Goal: Task Accomplishment & Management: Complete application form

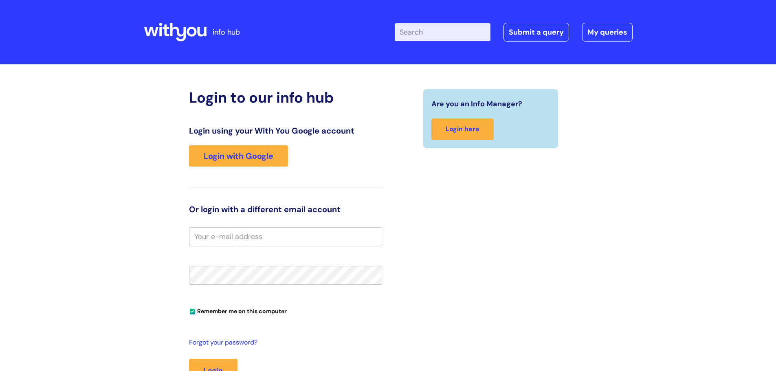
click at [437, 33] on input "Enter your search term here..." at bounding box center [443, 32] width 96 height 18
click at [549, 29] on link "Submit a query" at bounding box center [537, 32] width 66 height 19
click at [268, 153] on link "Login with Google" at bounding box center [238, 155] width 99 height 21
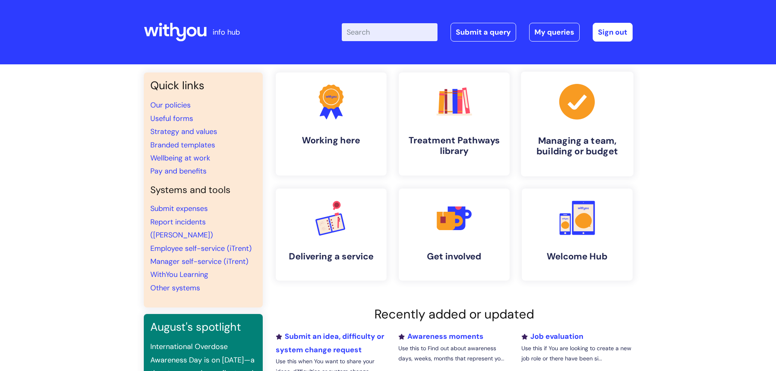
click at [564, 123] on link ".cls-1{fill:#a53144;stroke-width:0px;} Managing a team, building or budget" at bounding box center [577, 124] width 112 height 105
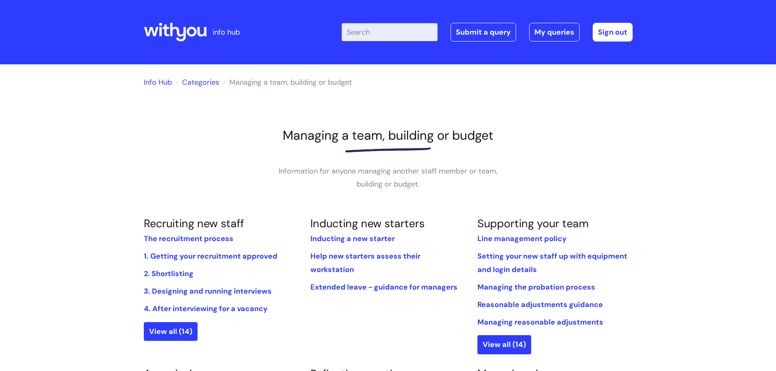
click at [364, 31] on input "Enter your search term here..." at bounding box center [390, 32] width 96 height 18
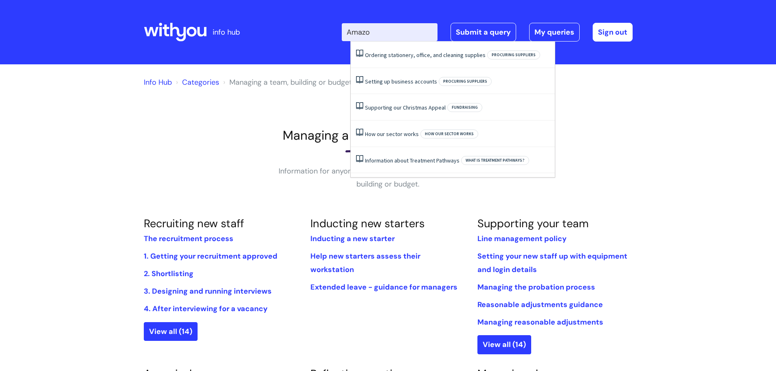
type input "Amazon"
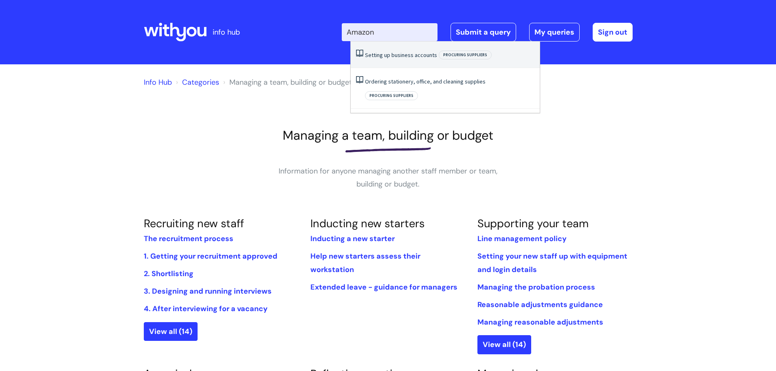
click at [378, 55] on link "Setting up business accounts" at bounding box center [401, 54] width 72 height 7
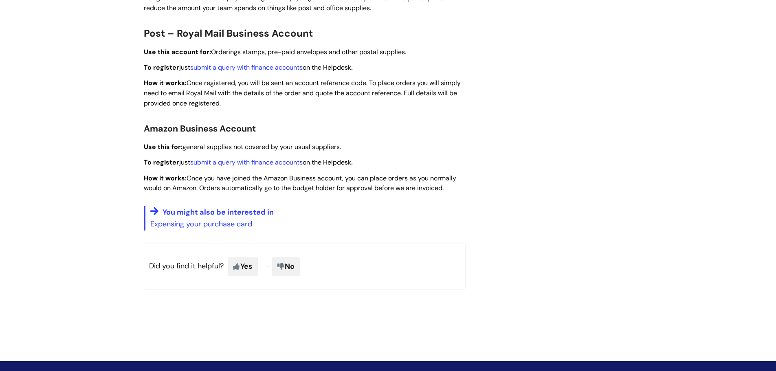
scroll to position [244, 0]
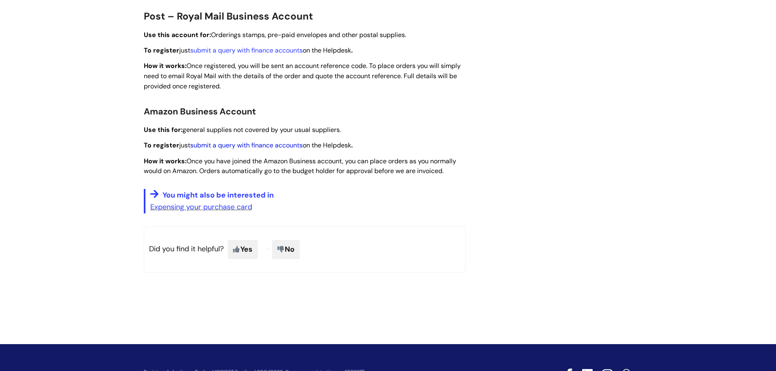
click at [272, 144] on link "submit a query with finance accounts" at bounding box center [246, 145] width 112 height 9
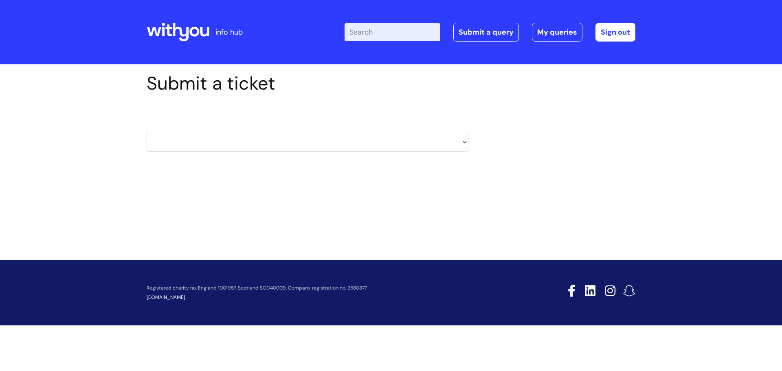
click at [465, 141] on select "HR / People IT and Support Clinical Drug Alerts Finance Accounts Data Support T…" at bounding box center [308, 142] width 322 height 19
select select "finance_accounts"
click at [147, 133] on select "HR / People IT and Support Clinical Drug Alerts Finance Accounts Data Support T…" at bounding box center [308, 142] width 322 height 19
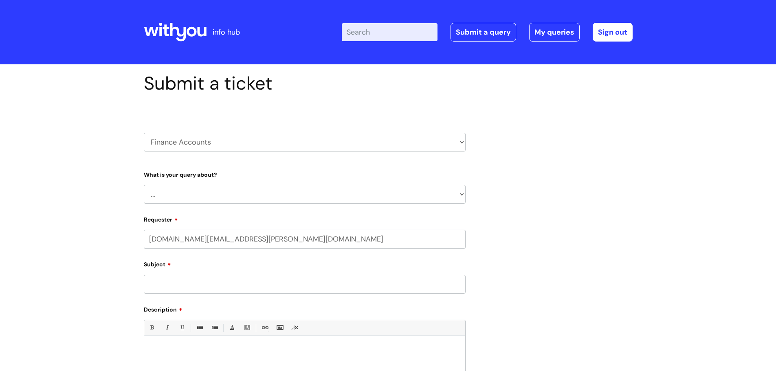
select select "80004286536"
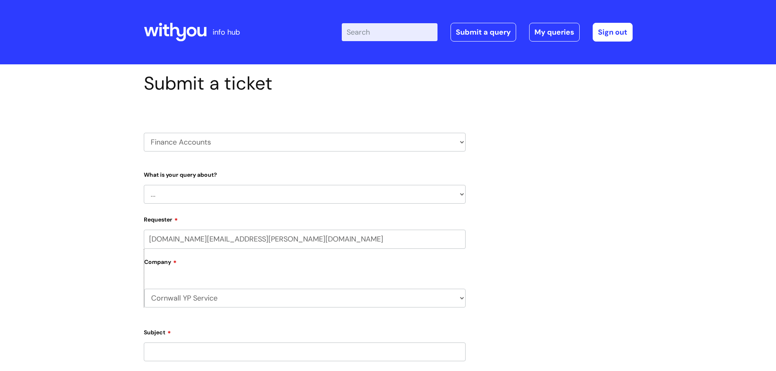
click at [461, 194] on select "... Finance Systems Finance Requests (inc. Expenses) Invoices Research" at bounding box center [305, 194] width 322 height 19
select select "Finance Systems"
click at [144, 185] on select "... Finance Systems Finance Requests (inc. Expenses) Invoices Research" at bounding box center [305, 194] width 322 height 19
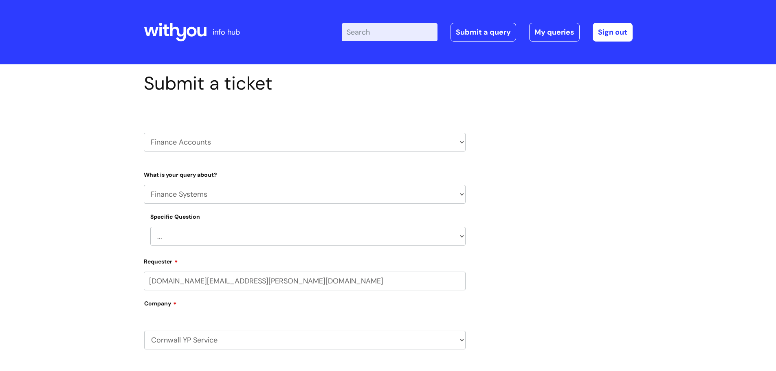
click at [461, 236] on select "... Concur + Basware Exchequer" at bounding box center [307, 236] width 315 height 19
click at [599, 213] on div "Submit a ticket HR / People IT and Support Clinical Drug Alerts Finance Account…" at bounding box center [388, 328] width 501 height 511
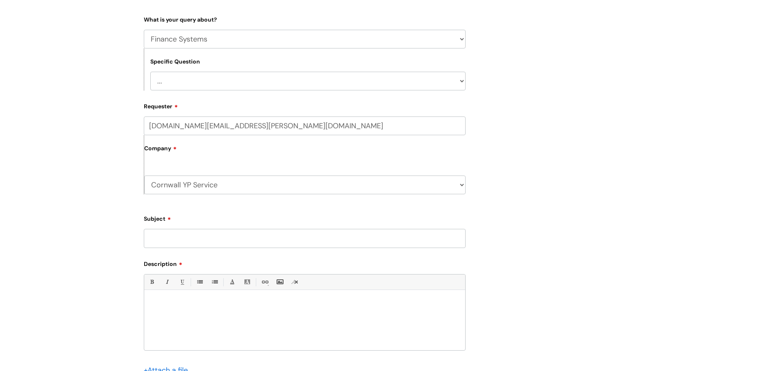
scroll to position [204, 0]
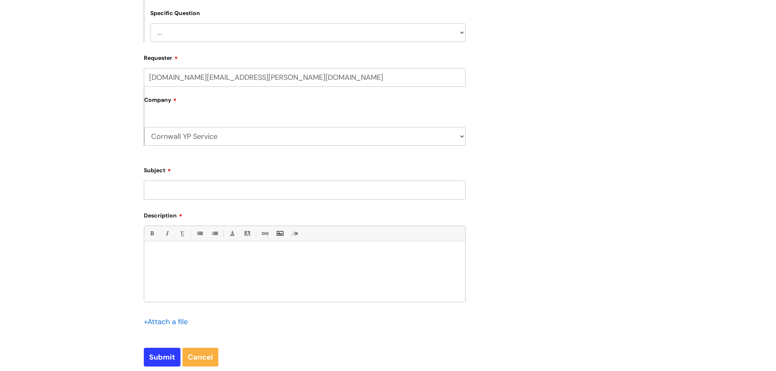
click at [164, 188] on input "Subject" at bounding box center [305, 190] width 322 height 19
type input "Amazon Approver change"
click at [160, 251] on div at bounding box center [304, 274] width 321 height 56
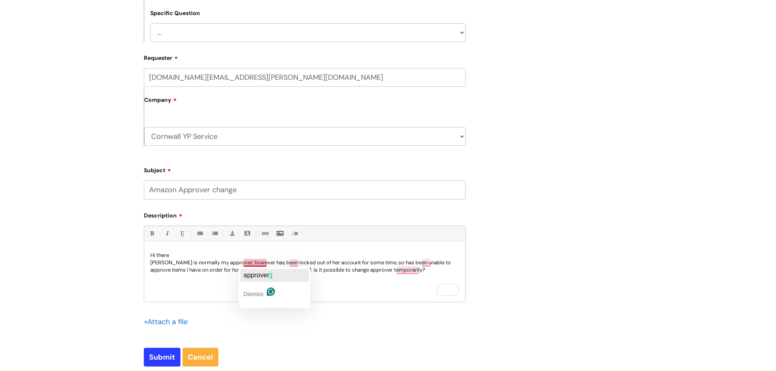
click at [263, 271] on div "approver ;" at bounding box center [258, 275] width 29 height 13
click at [302, 275] on span ", she" at bounding box center [297, 275] width 15 height 7
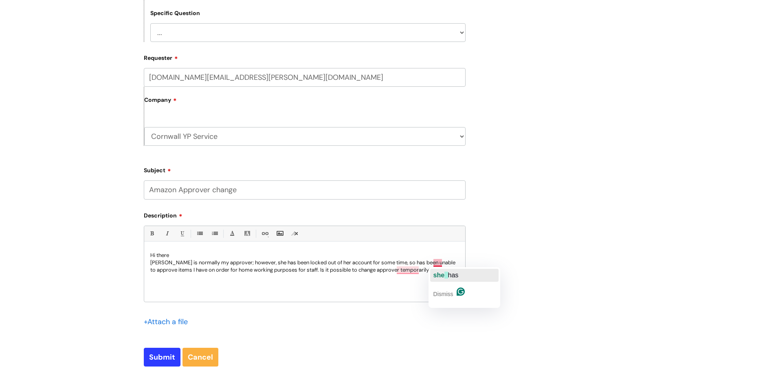
drag, startPoint x: 441, startPoint y: 275, endPoint x: 407, endPoint y: 272, distance: 34.0
click at [441, 275] on span "she" at bounding box center [439, 275] width 11 height 7
click at [161, 359] on input "Submit" at bounding box center [162, 357] width 37 height 19
type input "Please Wait..."
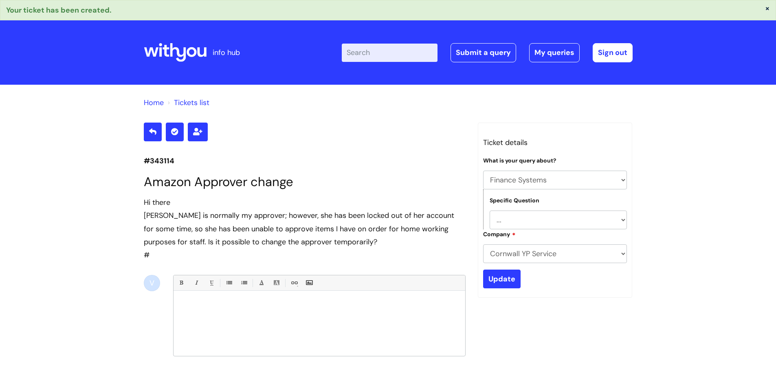
select select "Finance Systems"
